Goal: Check status: Check status

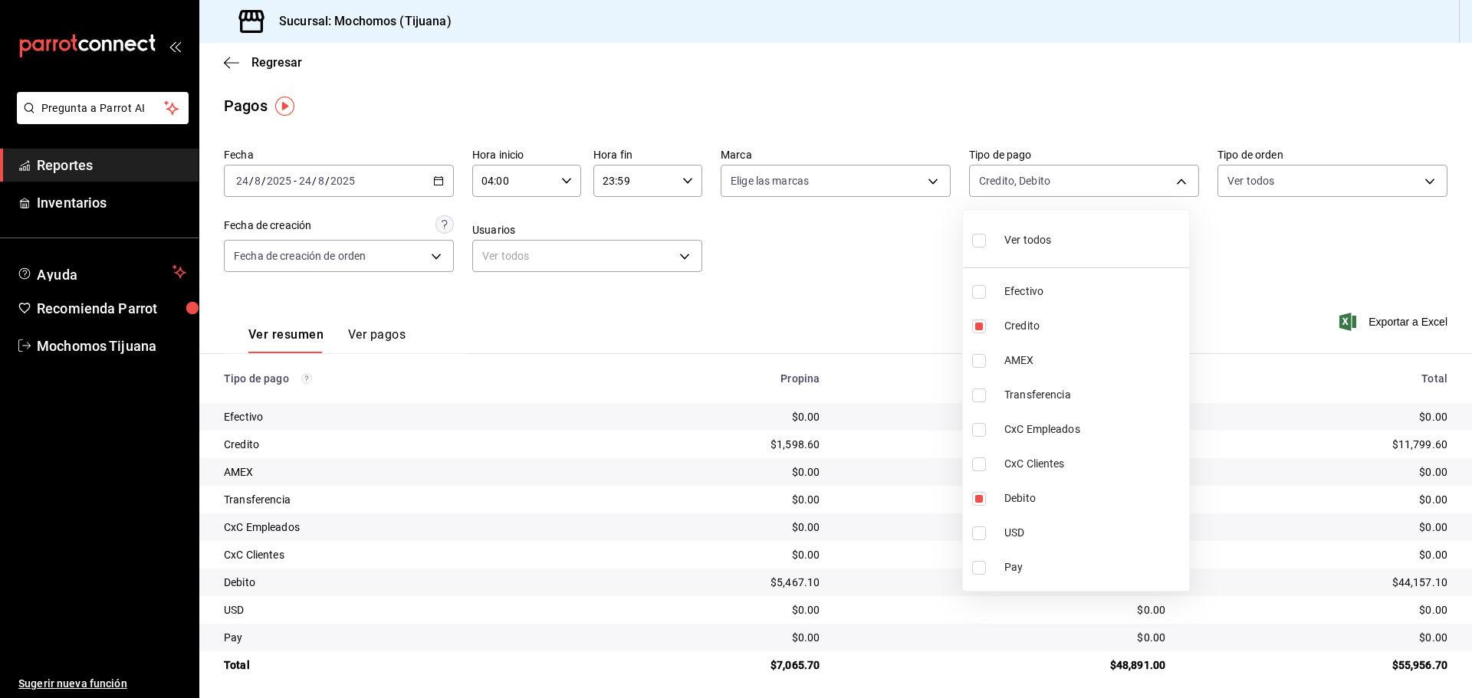
click at [227, 66] on div at bounding box center [736, 349] width 1472 height 698
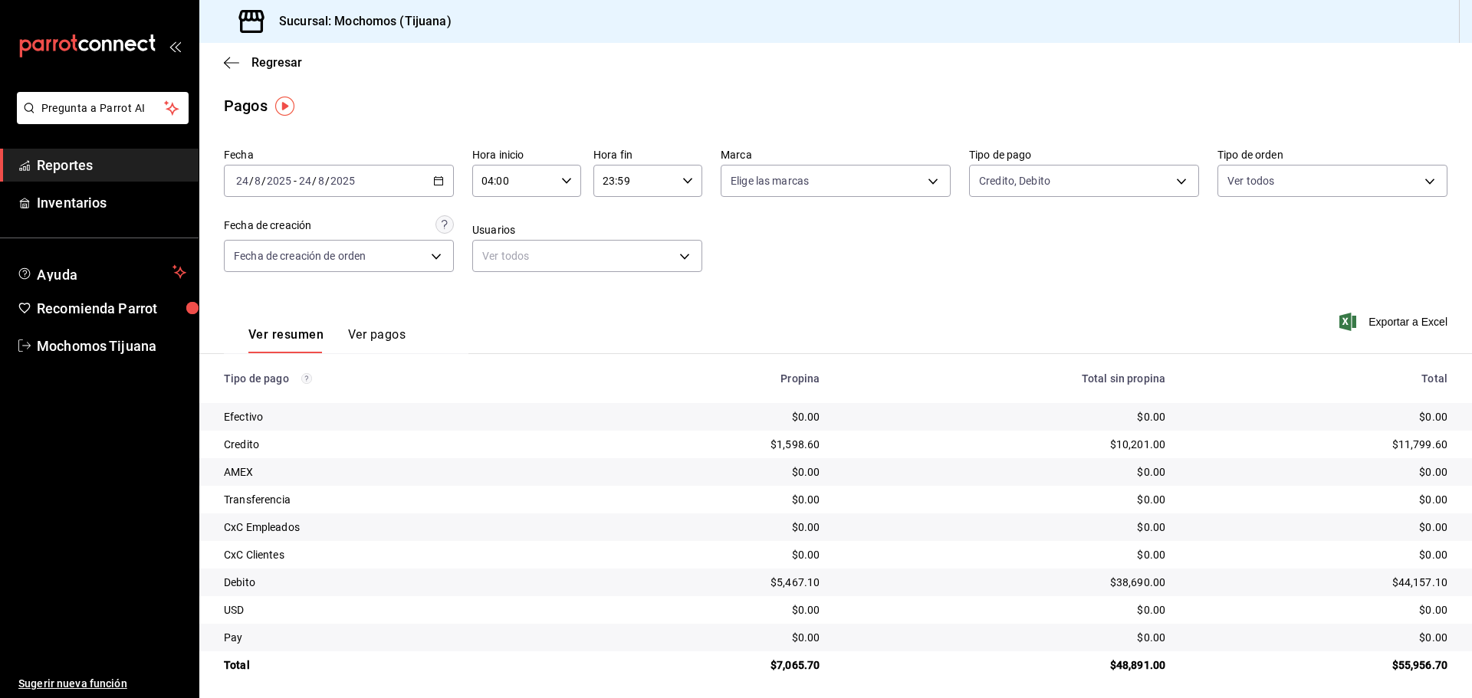
click at [227, 66] on icon "button" at bounding box center [231, 63] width 15 height 14
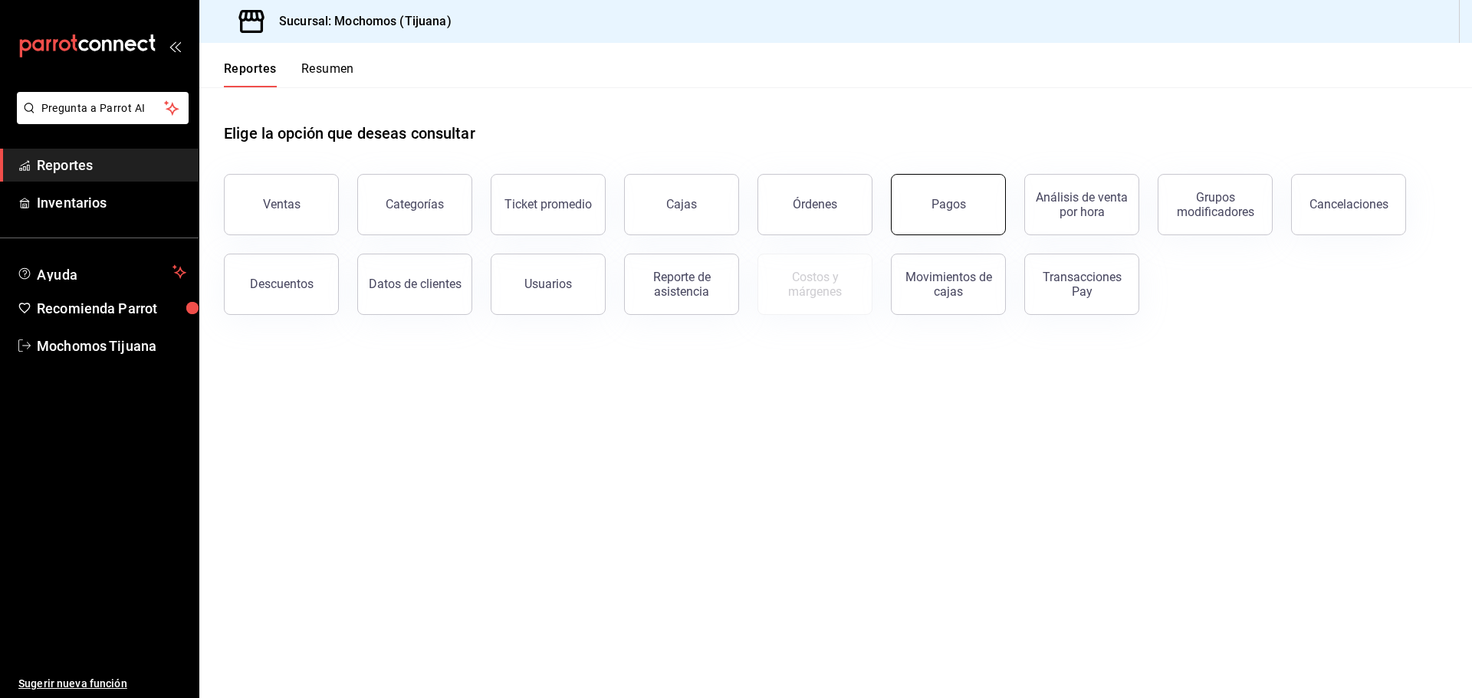
click at [923, 213] on button "Pagos" at bounding box center [948, 204] width 115 height 61
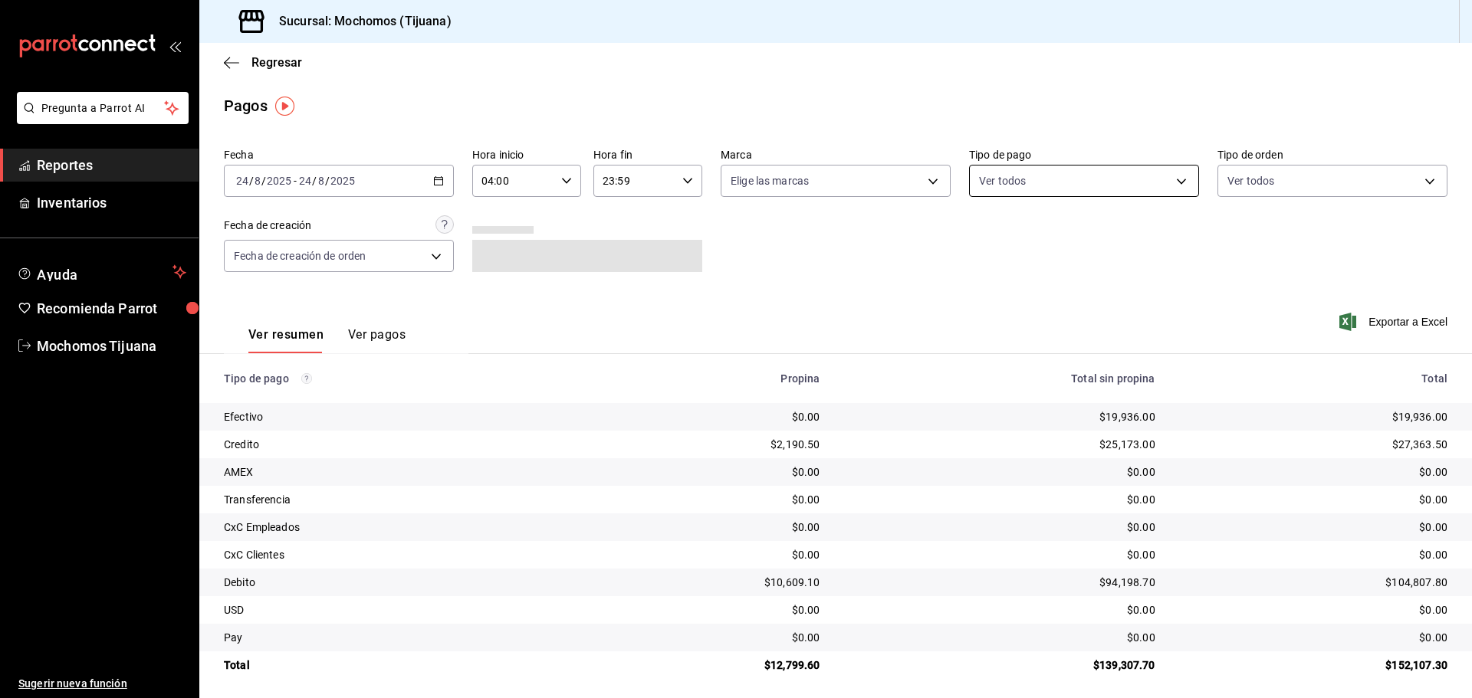
click at [1170, 182] on body "Pregunta a Parrot AI Reportes Inventarios Ayuda Recomienda Parrot Mochomos Tiju…" at bounding box center [736, 349] width 1472 height 698
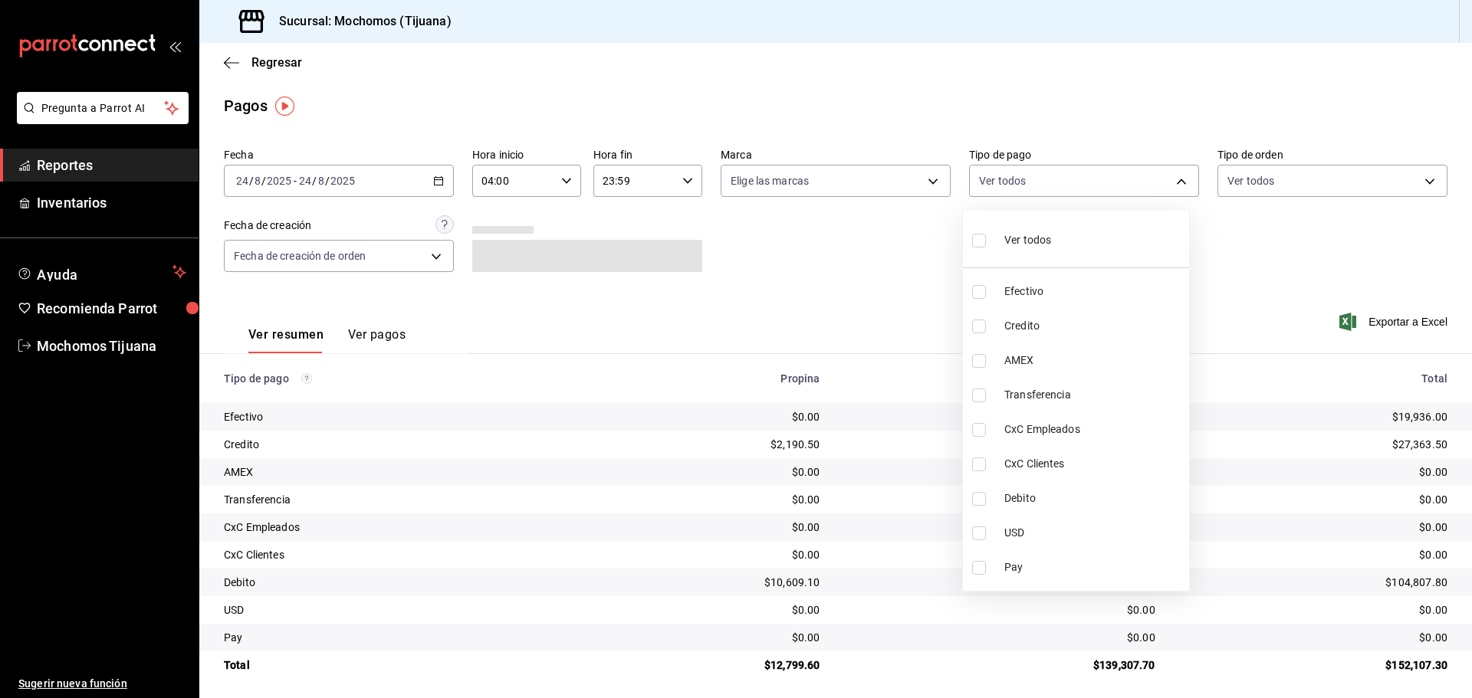
click at [1053, 324] on span "Credito" at bounding box center [1093, 326] width 179 height 16
type input "a27a072c-b141-4985-9f83-ae60dbe2196b"
checkbox input "true"
click at [1036, 497] on span "Debito" at bounding box center [1100, 499] width 179 height 16
type input "a27a072c-b141-4985-9f83-ae60dbe2196b,b7370aa5-450f-4a05-bab4-2784151f97fb"
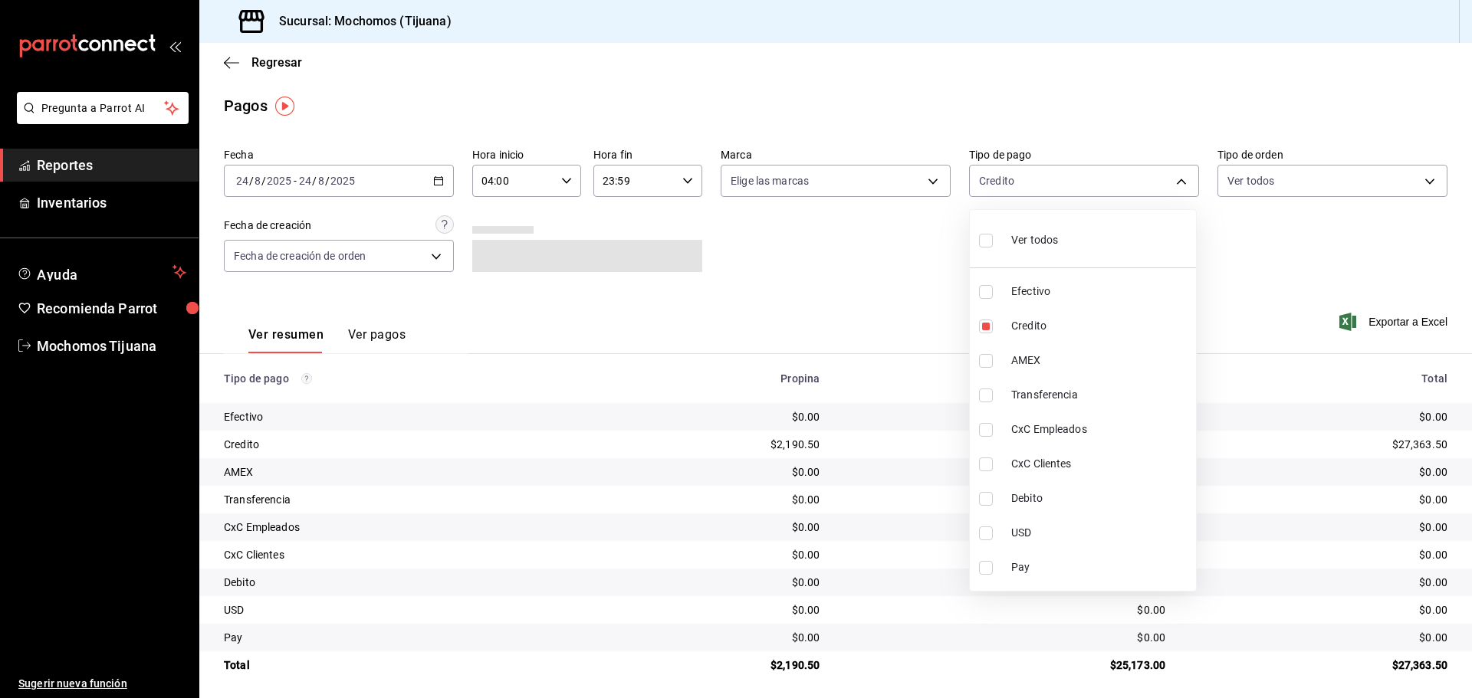
checkbox input "true"
click at [228, 61] on div at bounding box center [736, 349] width 1472 height 698
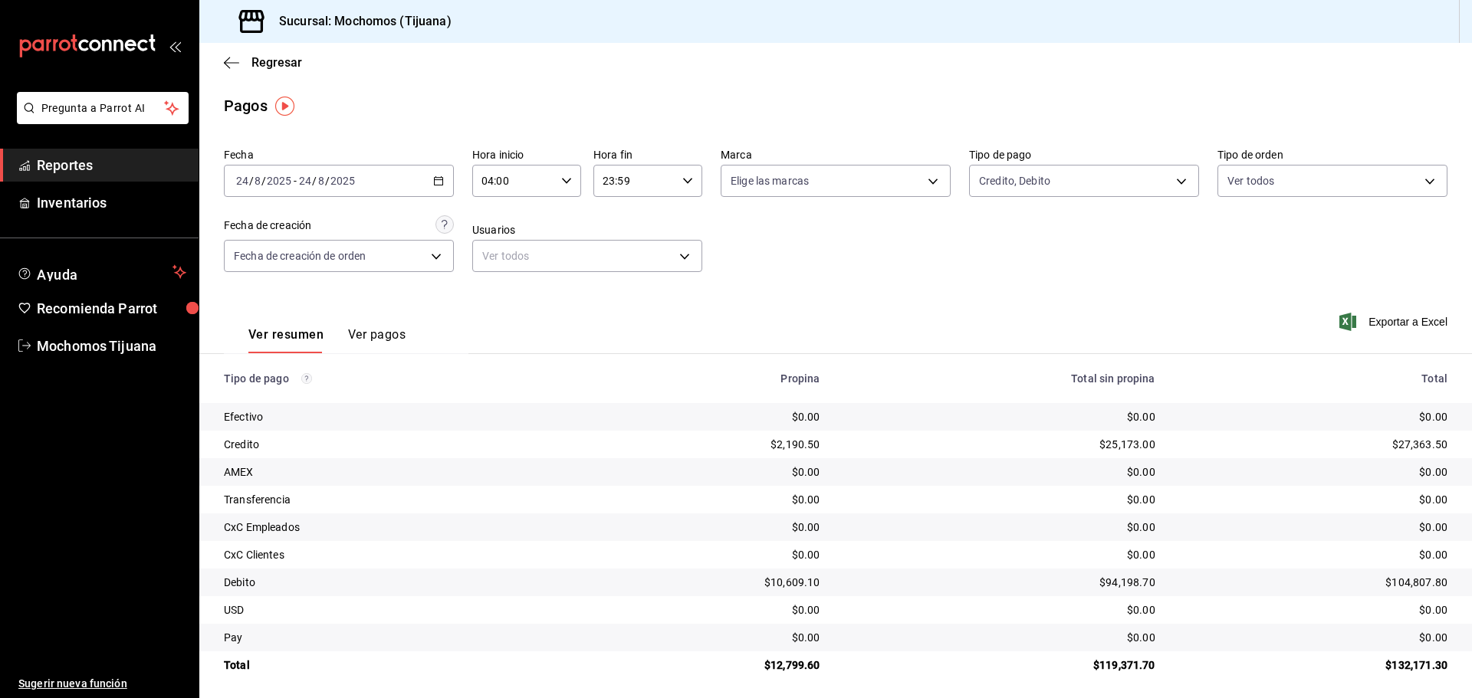
click at [228, 61] on icon "button" at bounding box center [231, 63] width 15 height 14
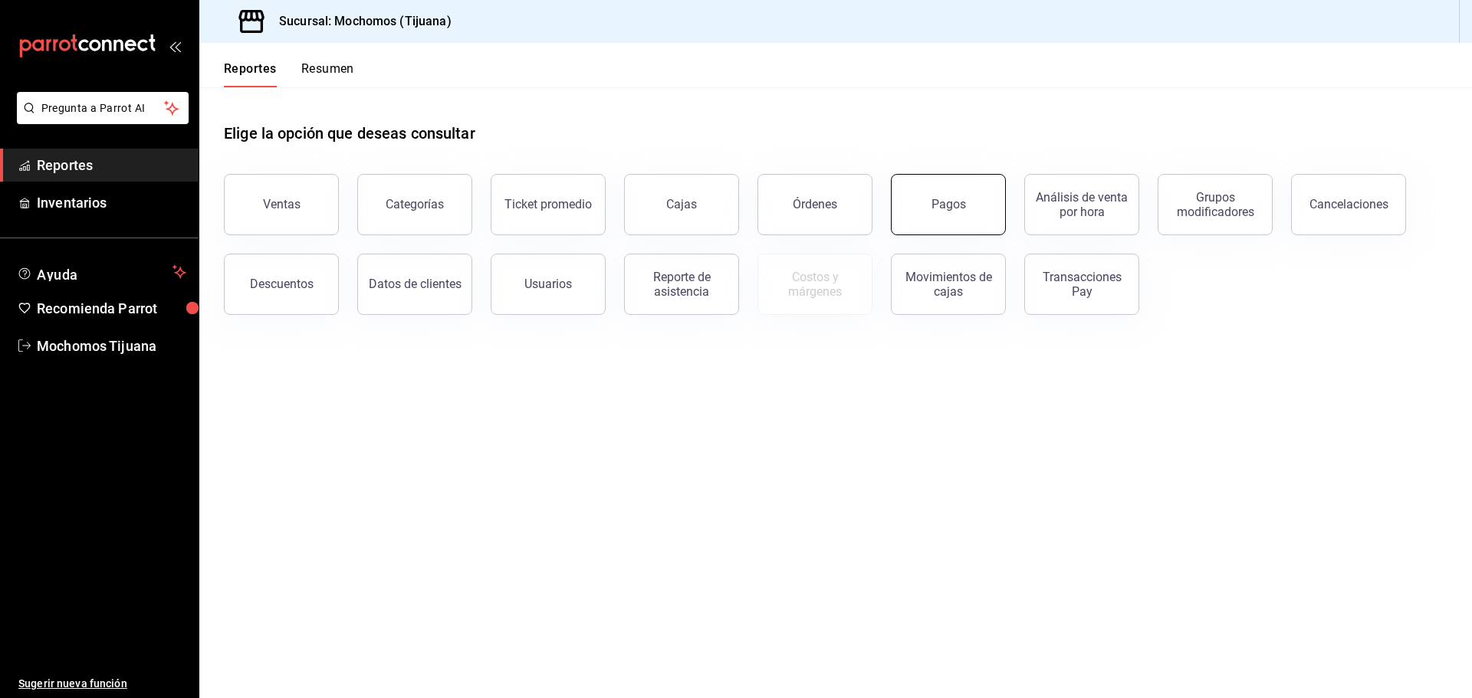
click at [926, 205] on button "Pagos" at bounding box center [948, 204] width 115 height 61
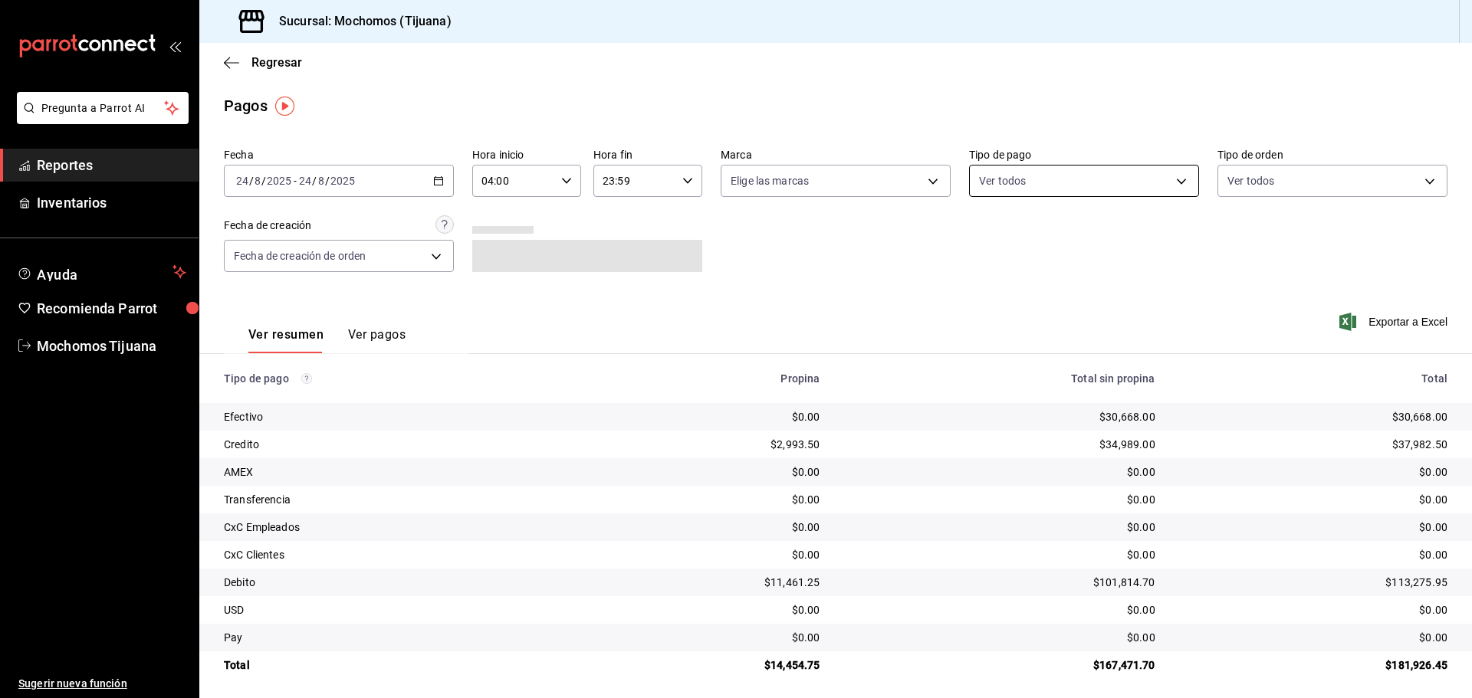
click at [1173, 182] on body "Pregunta a Parrot AI Reportes Inventarios Ayuda Recomienda Parrot Mochomos Tiju…" at bounding box center [736, 349] width 1472 height 698
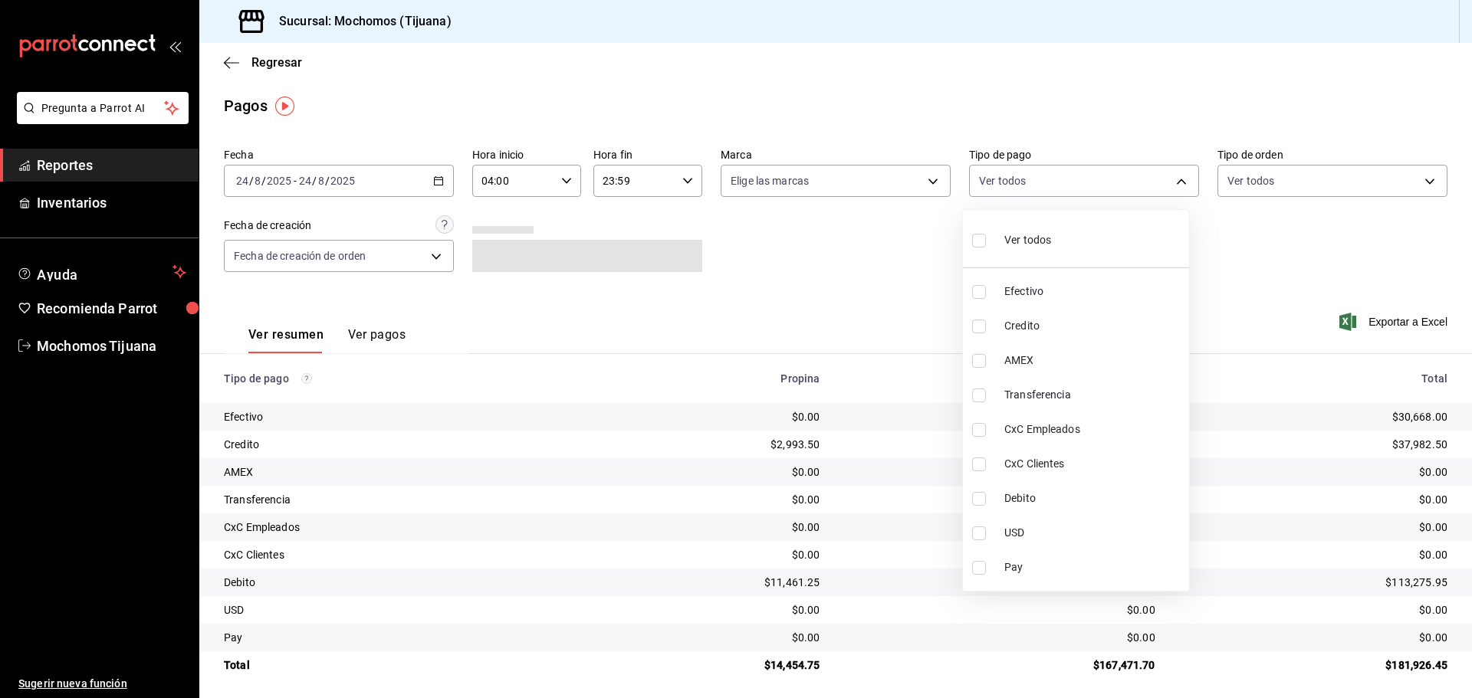
click at [1089, 333] on span "Credito" at bounding box center [1093, 326] width 179 height 16
type input "a27a072c-b141-4985-9f83-ae60dbe2196b"
checkbox input "true"
click at [1082, 505] on span "Debito" at bounding box center [1100, 499] width 179 height 16
type input "a27a072c-b141-4985-9f83-ae60dbe2196b,b7370aa5-450f-4a05-bab4-2784151f97fb"
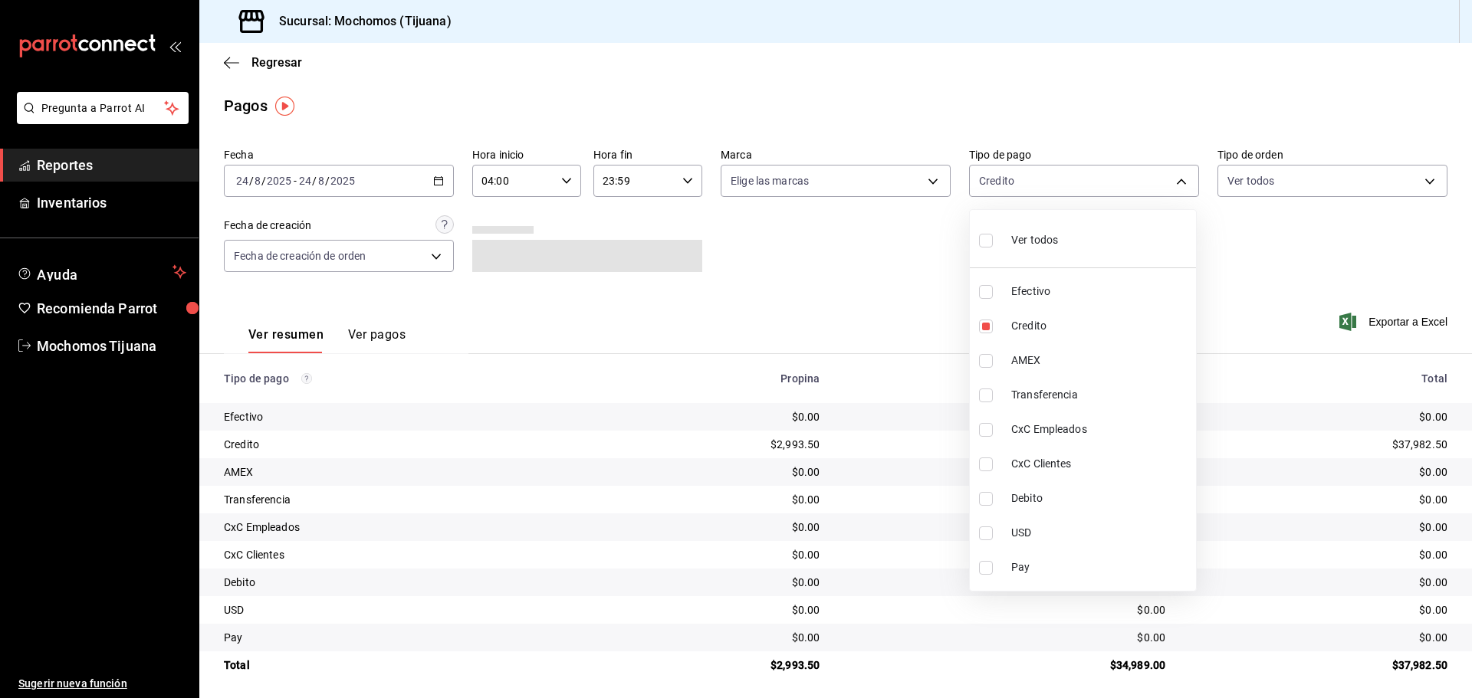
checkbox input "true"
